Goal: Find specific page/section: Find specific page/section

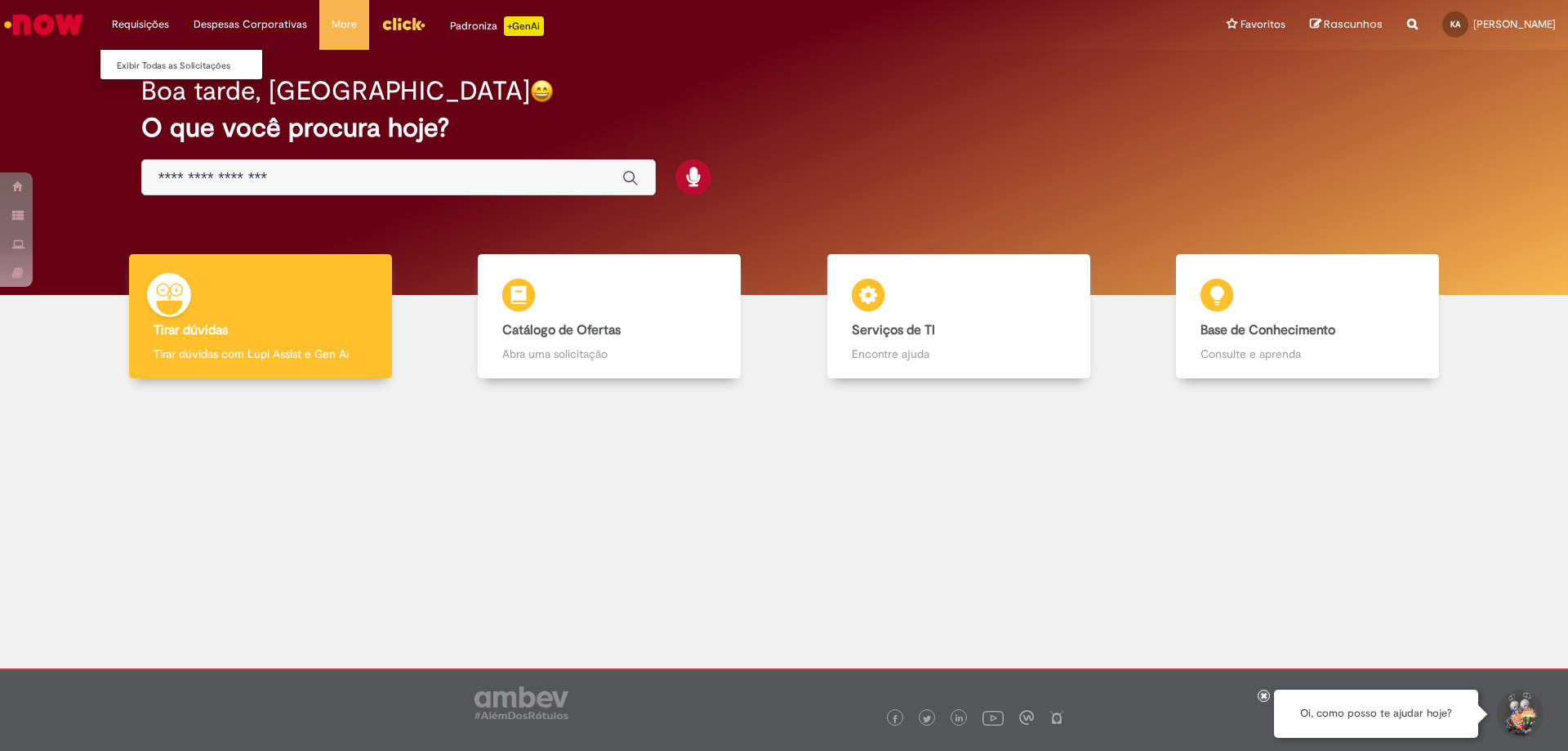
click at [151, 14] on li "Requisições Exibir Todas as Solicitações" at bounding box center [140, 24] width 81 height 49
click at [143, 68] on link "Exibir Todas as Solicitações" at bounding box center [190, 66] width 179 height 18
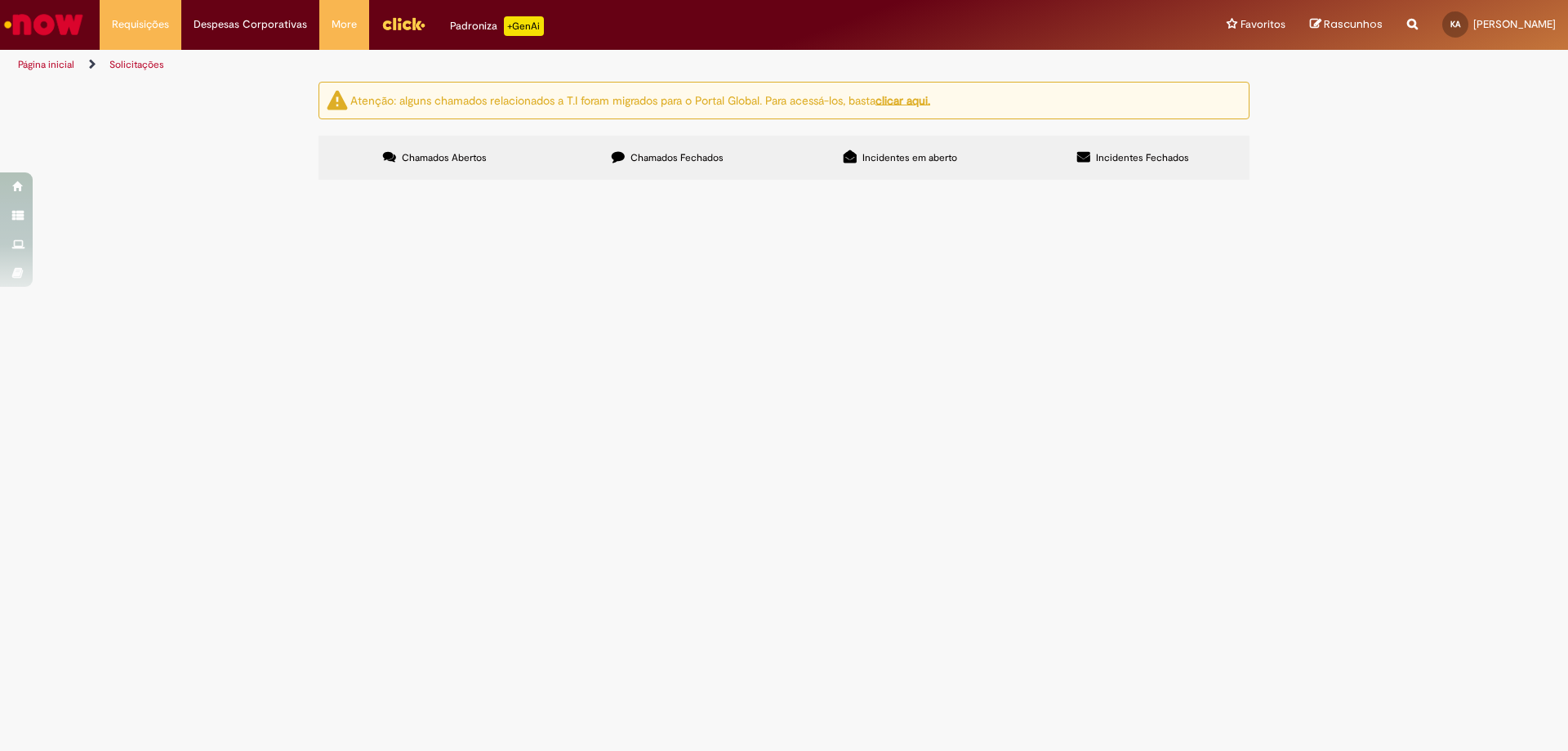
click at [676, 162] on span "Chamados Fechados" at bounding box center [677, 157] width 94 height 13
click at [925, 158] on span "Incidentes em aberto" at bounding box center [909, 157] width 94 height 13
click at [1120, 144] on label "Incidentes Fechados" at bounding box center [1132, 158] width 233 height 44
click at [477, 152] on span "Chamados Abertos" at bounding box center [444, 157] width 85 height 13
click at [48, 29] on img "Ir para a Homepage" at bounding box center [43, 24] width 84 height 33
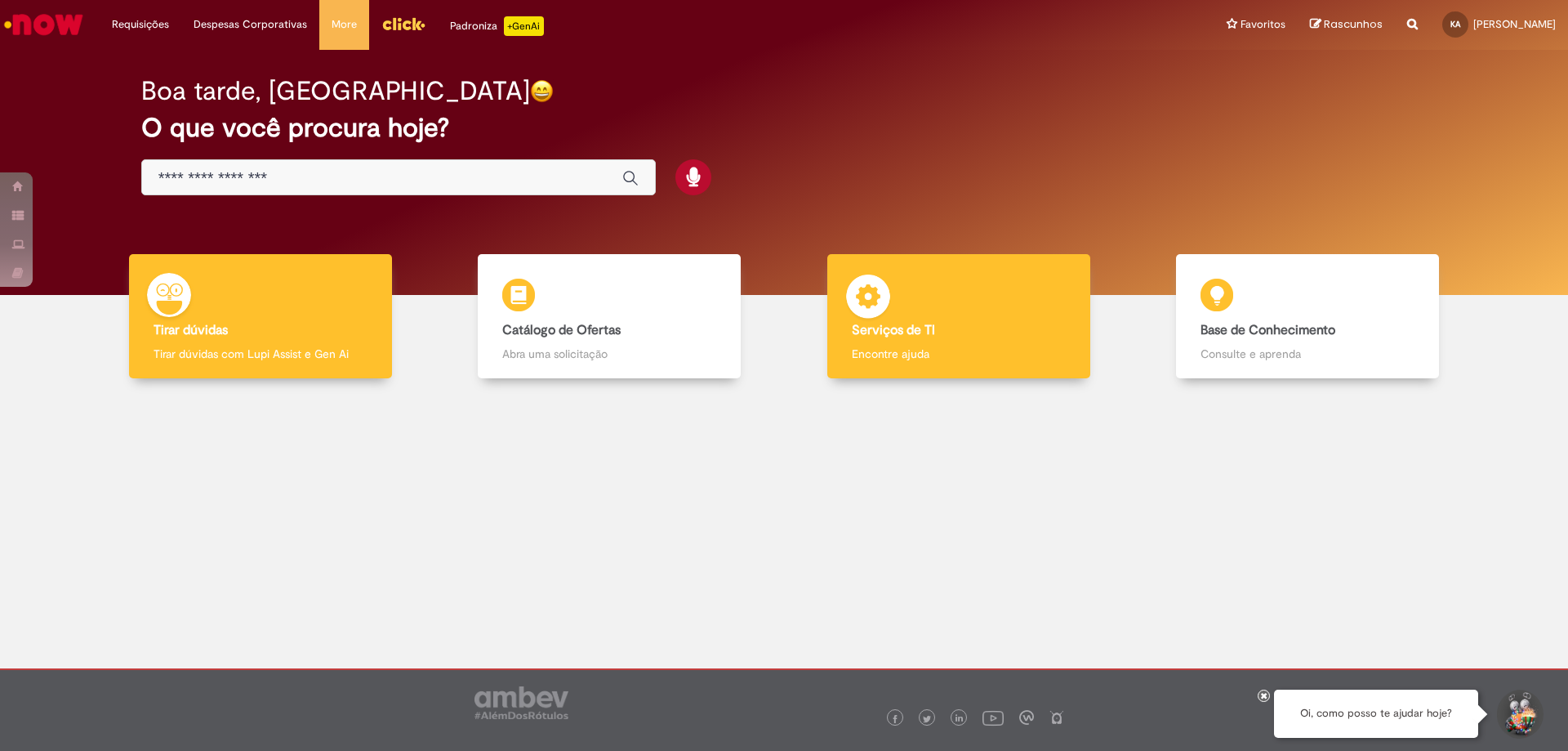
click at [903, 301] on div "Serviços de TI Serviços de TI Encontre ajuda" at bounding box center [958, 316] width 263 height 125
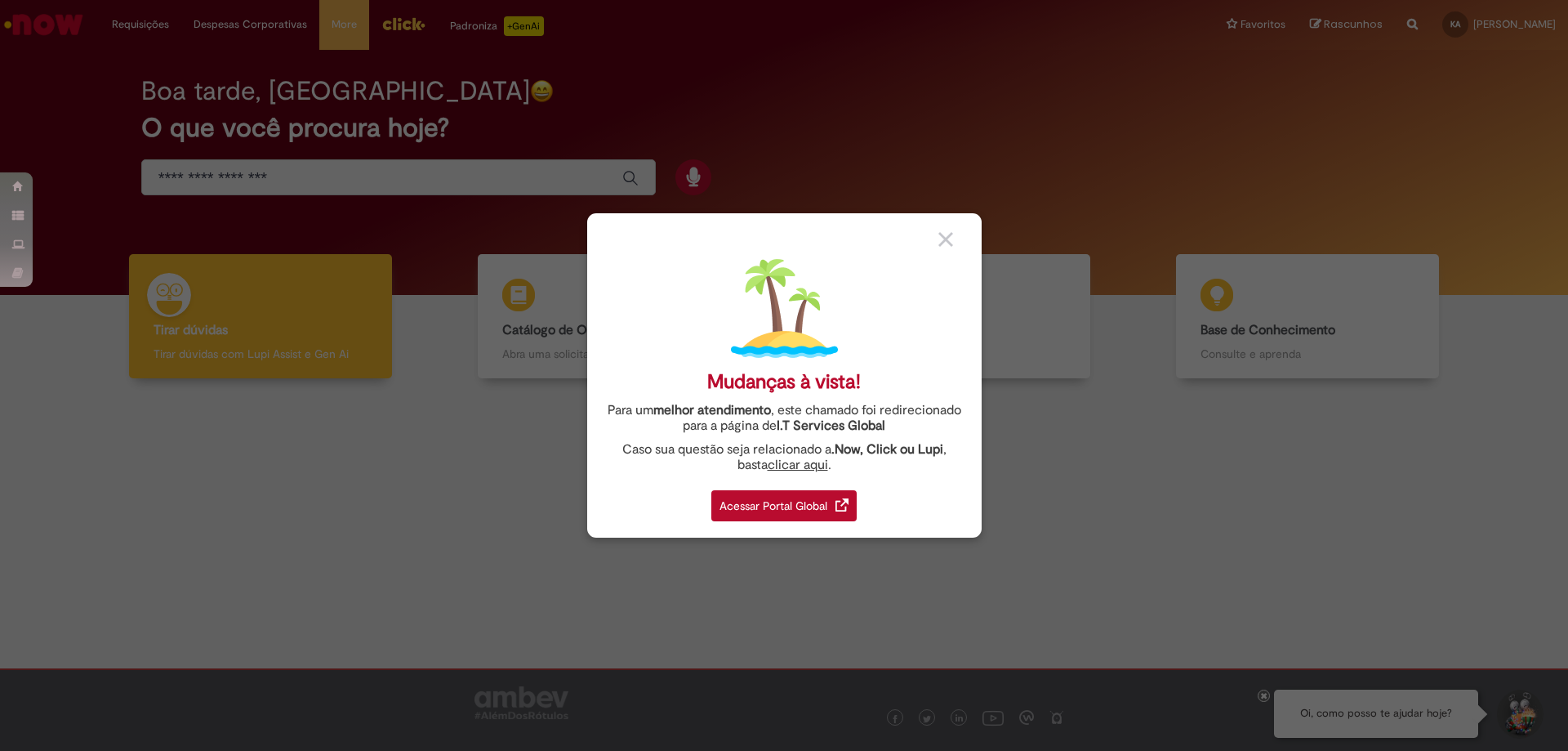
click at [721, 502] on div "Acessar Portal Global" at bounding box center [784, 506] width 145 height 31
